Goal: Task Accomplishment & Management: Use online tool/utility

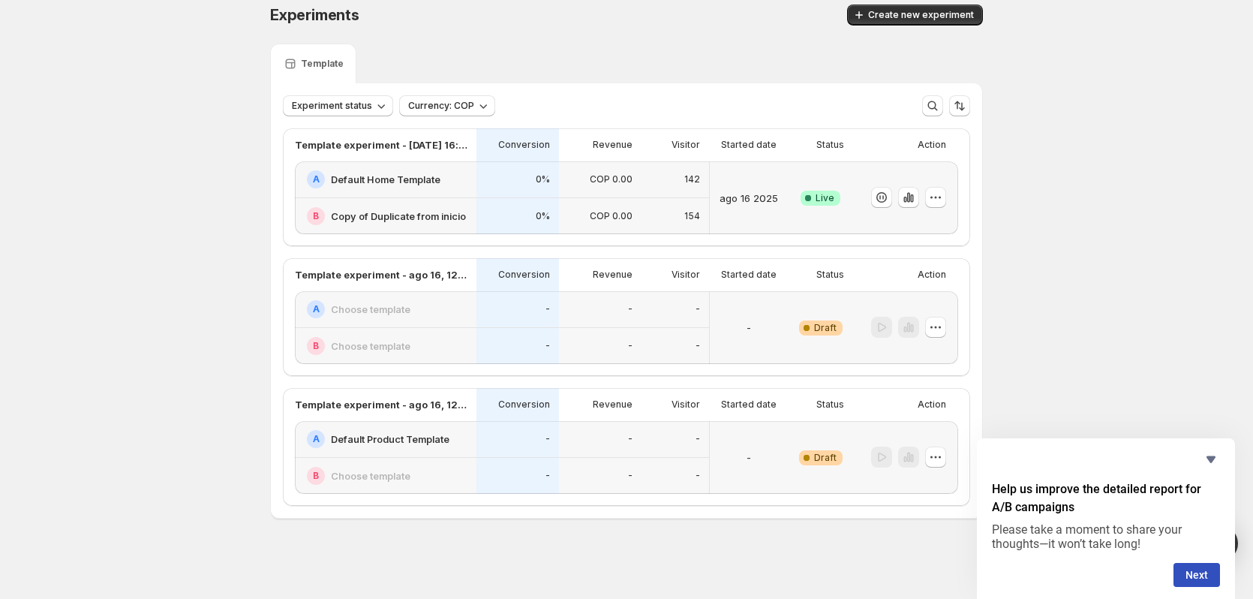
scroll to position [14, 0]
click at [919, 194] on button "button" at bounding box center [908, 196] width 21 height 21
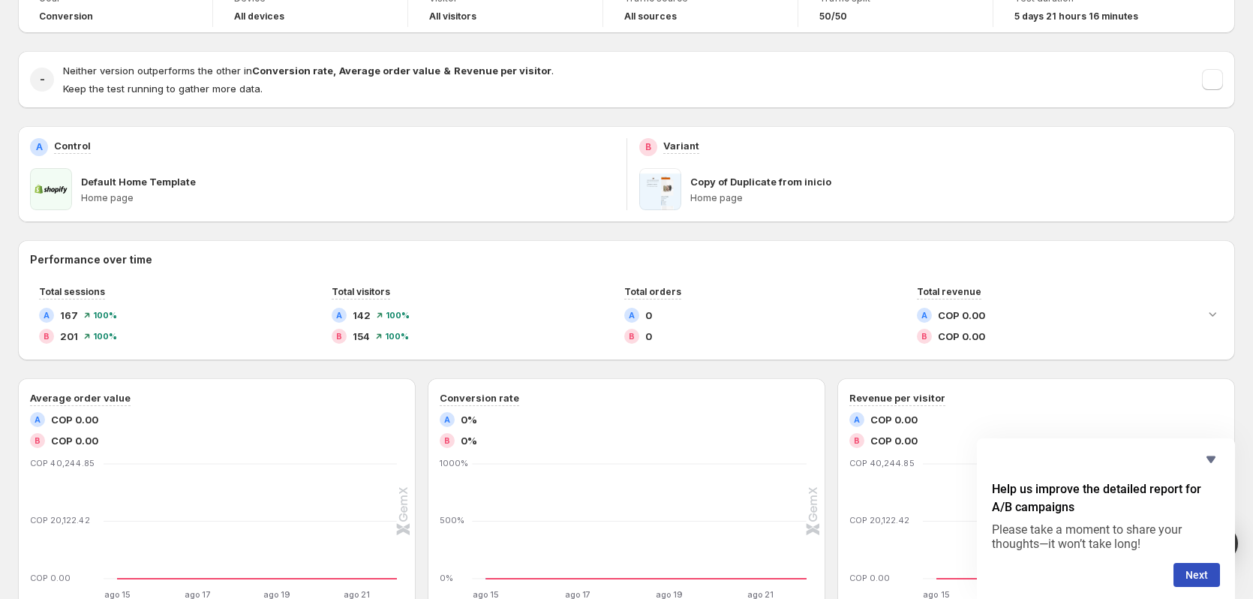
scroll to position [150, 0]
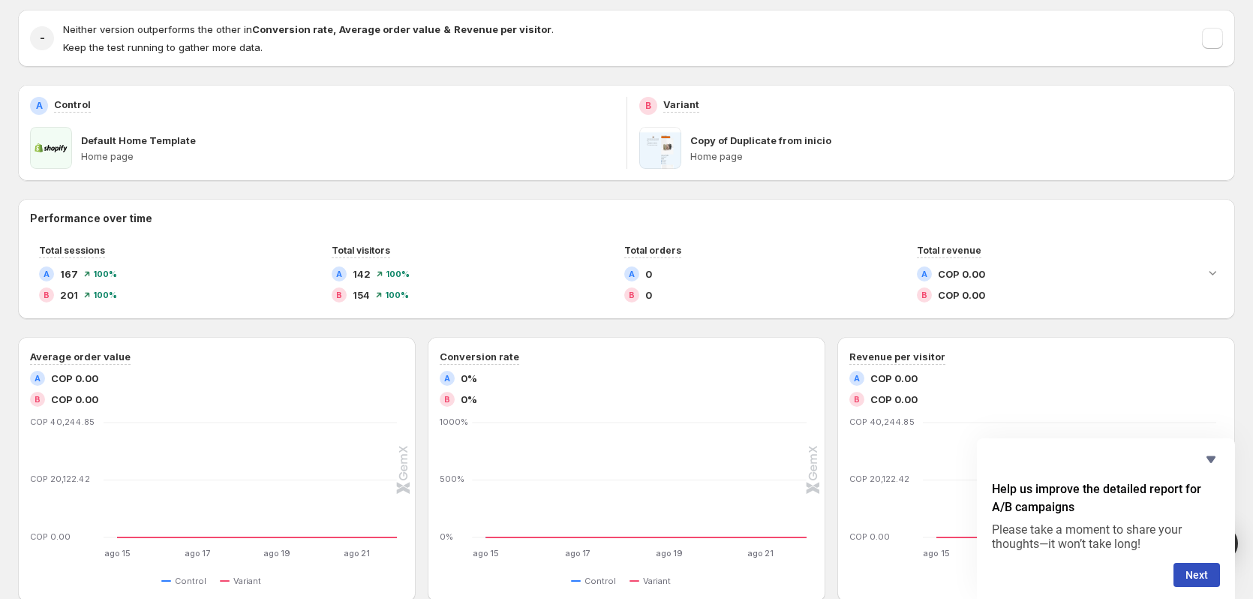
click at [669, 145] on span at bounding box center [660, 148] width 42 height 42
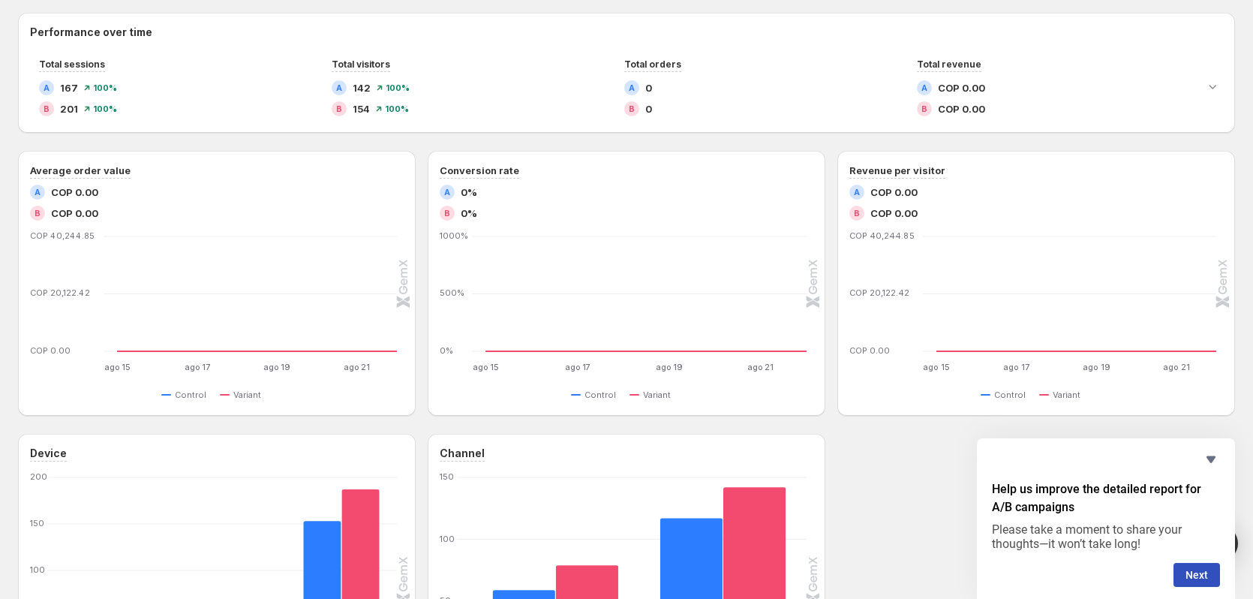
scroll to position [246, 0]
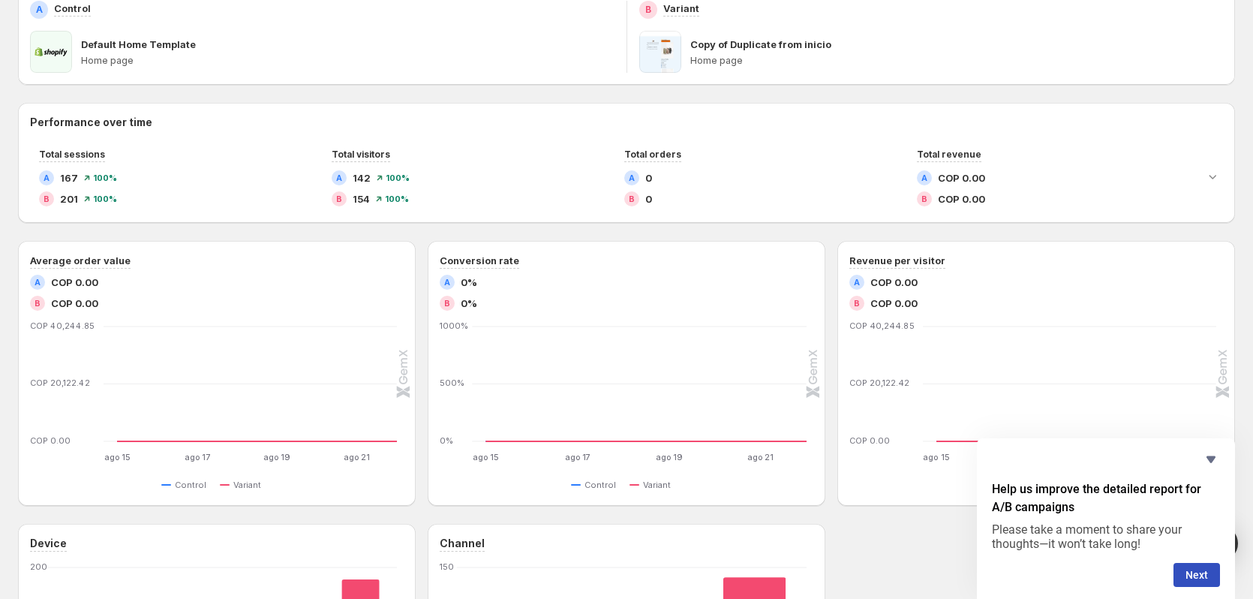
click at [671, 64] on span at bounding box center [660, 52] width 42 height 42
click at [650, 14] on h2 "B" at bounding box center [648, 10] width 6 height 12
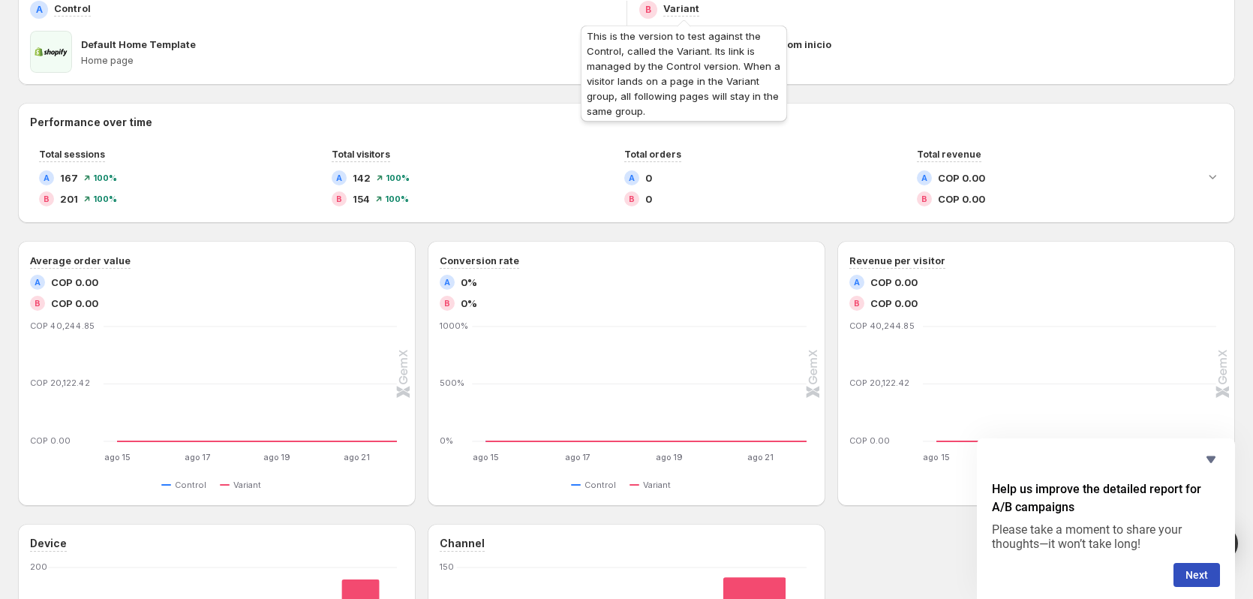
click at [722, 34] on div "This is the version to test against the Control, called the Variant. Its link i…" at bounding box center [684, 71] width 212 height 108
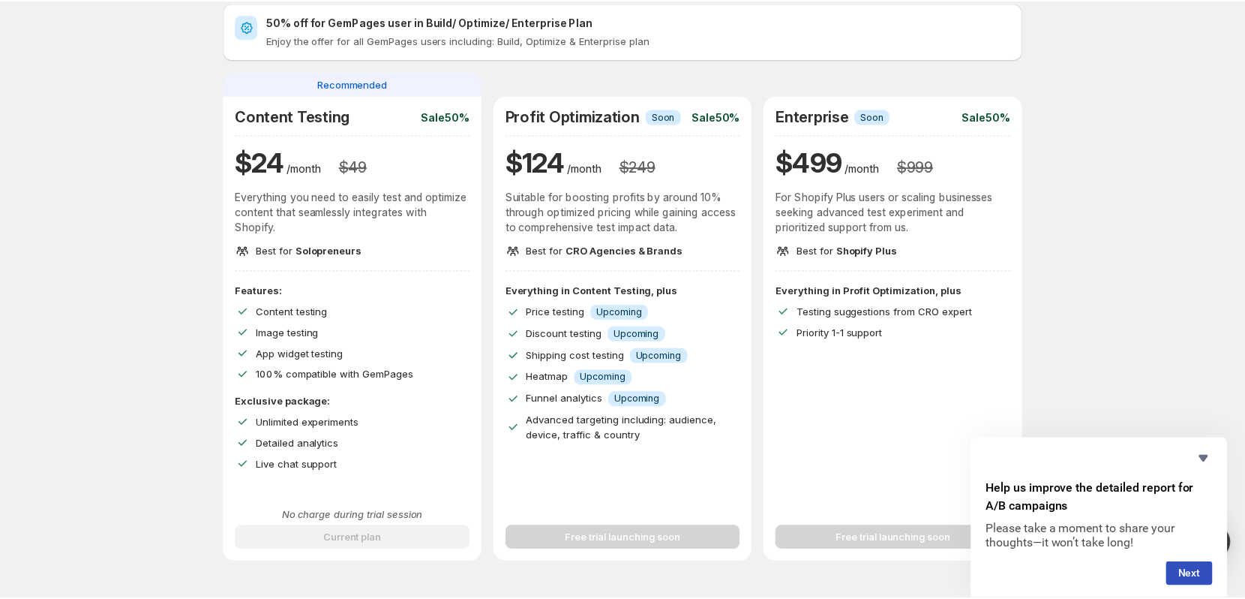
scroll to position [75, 0]
